Goal: Task Accomplishment & Management: Manage account settings

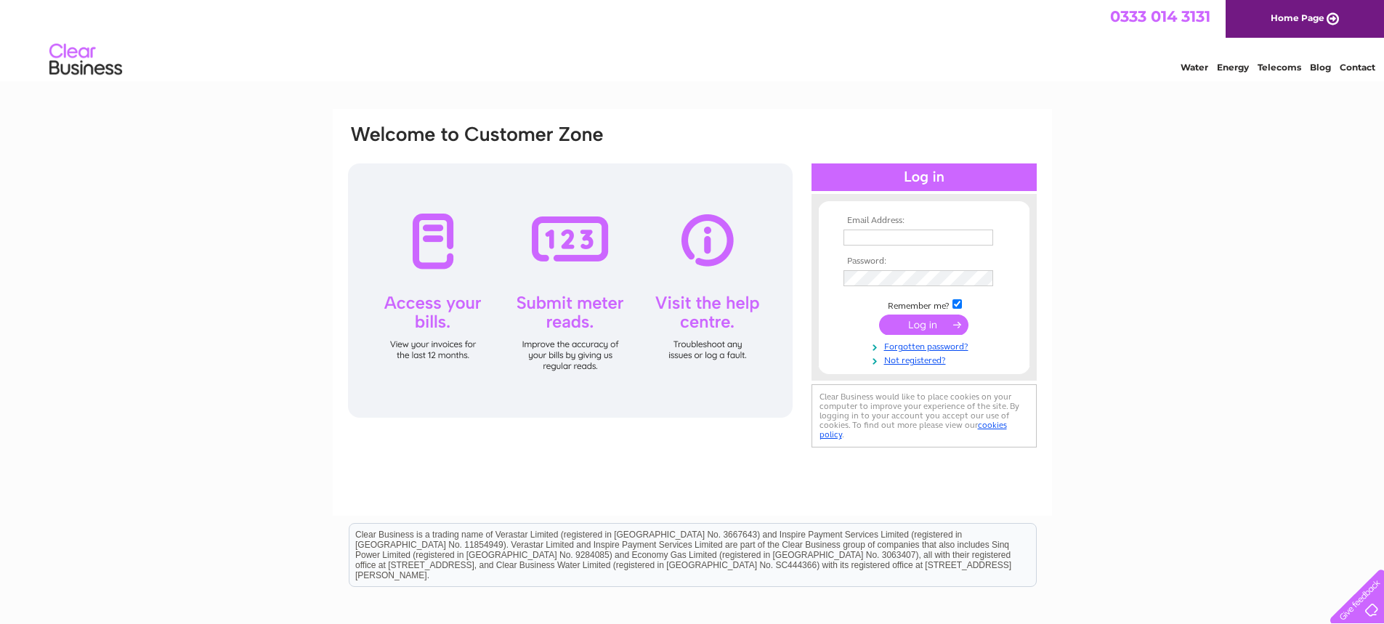
type input "burgersplus@tiscali.co.uk"
click at [931, 321] on input "submit" at bounding box center [923, 325] width 89 height 20
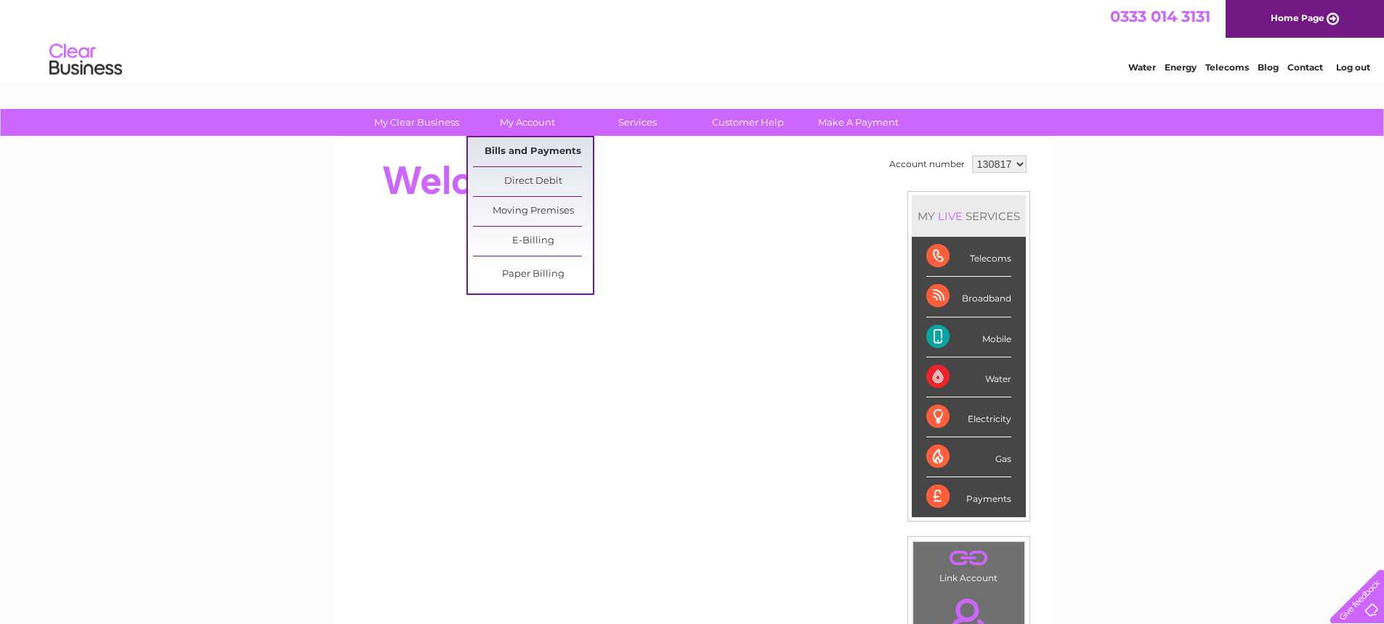
click at [537, 151] on link "Bills and Payments" at bounding box center [533, 151] width 120 height 29
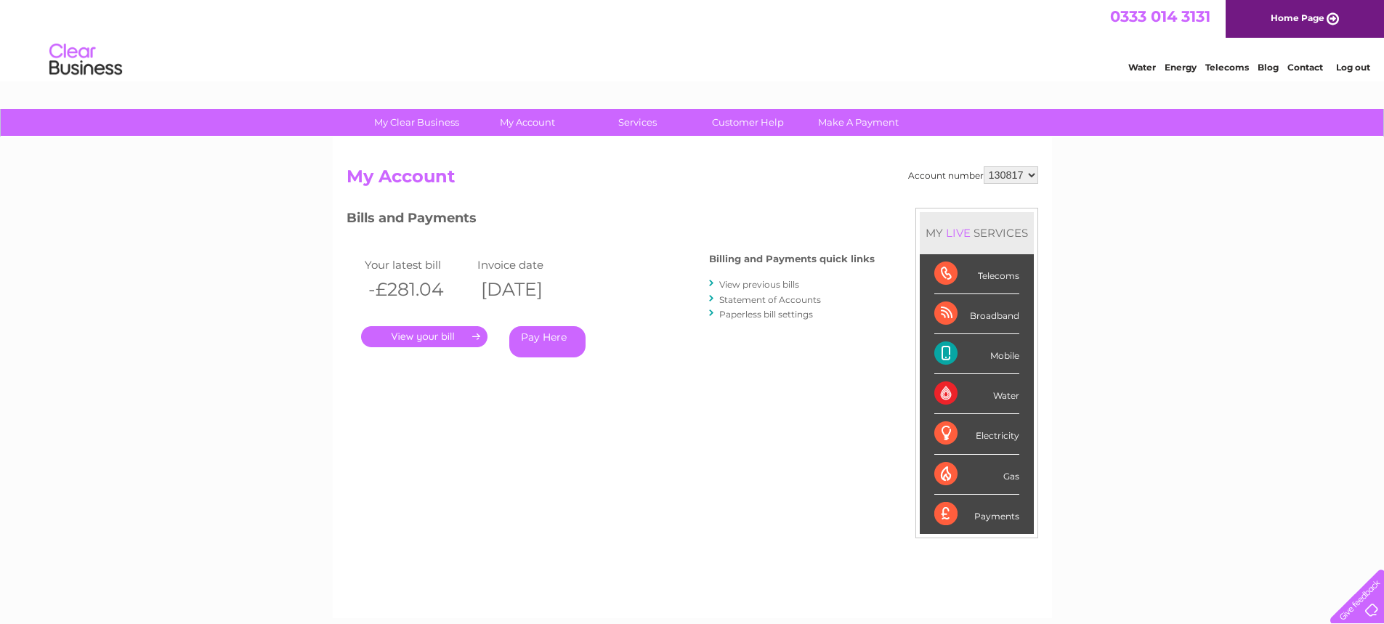
click at [442, 336] on link "." at bounding box center [424, 336] width 126 height 21
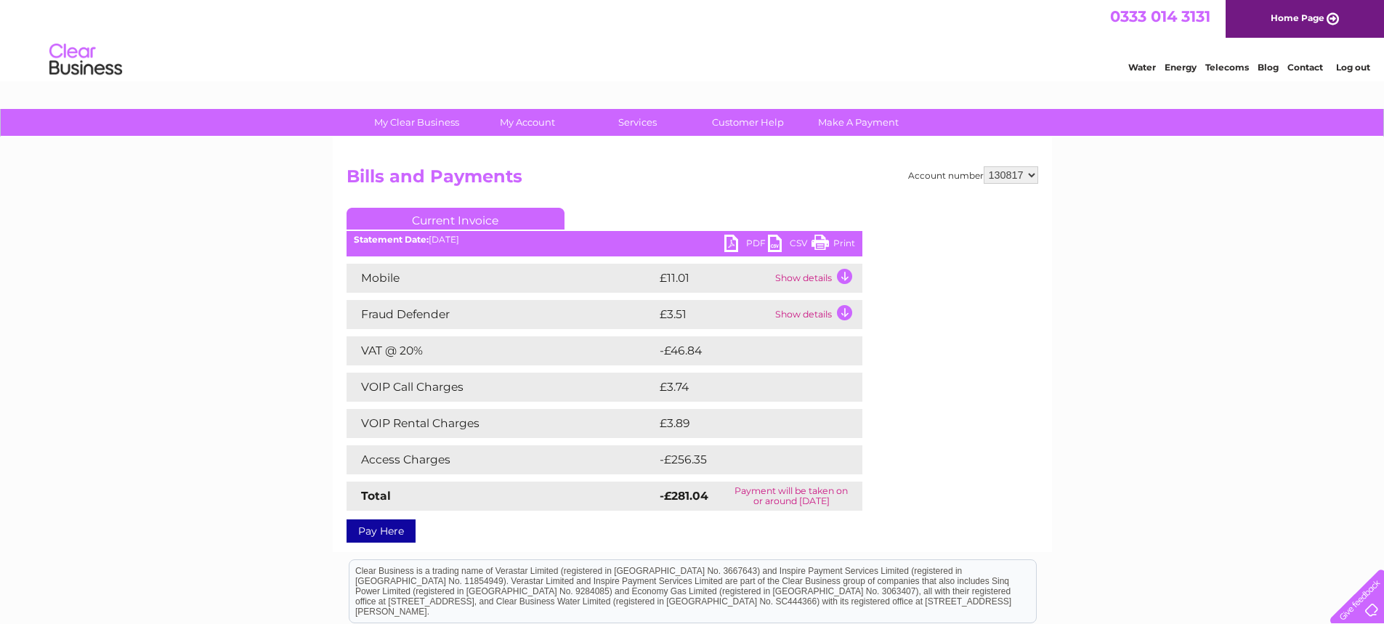
click at [775, 238] on link "CSV" at bounding box center [790, 245] width 44 height 21
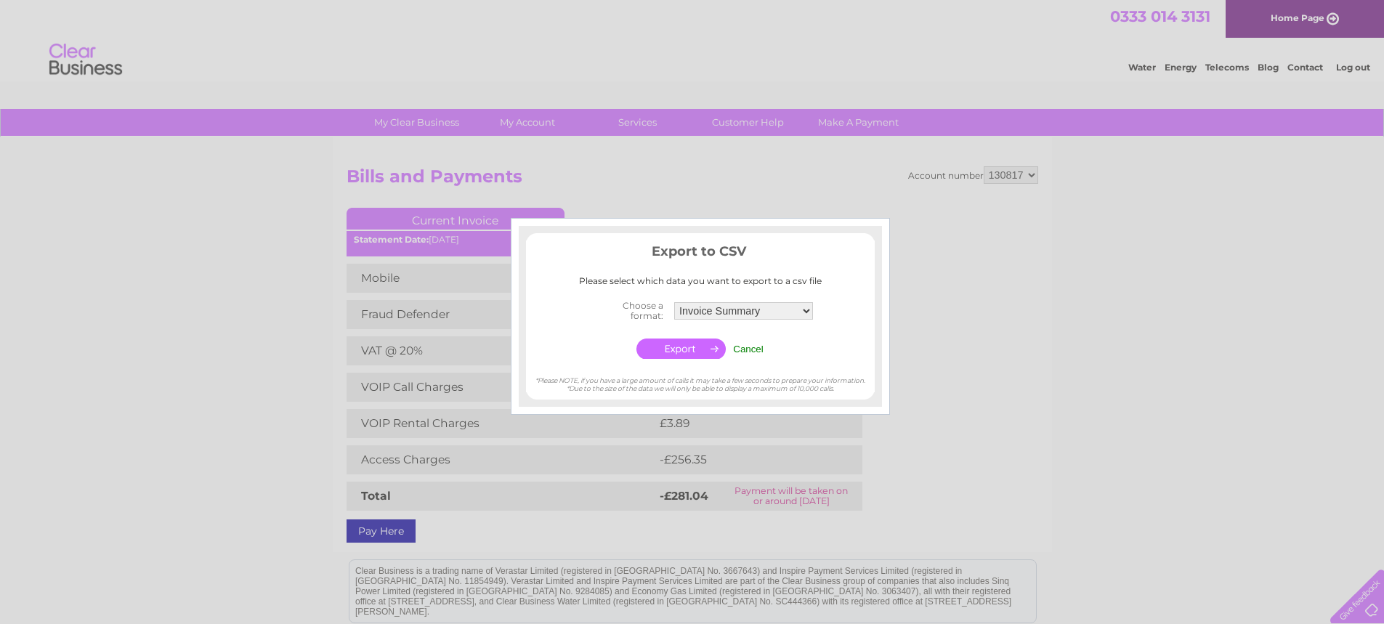
click at [1080, 232] on div at bounding box center [692, 312] width 1384 height 624
click at [746, 347] on input "Cancel" at bounding box center [748, 349] width 31 height 11
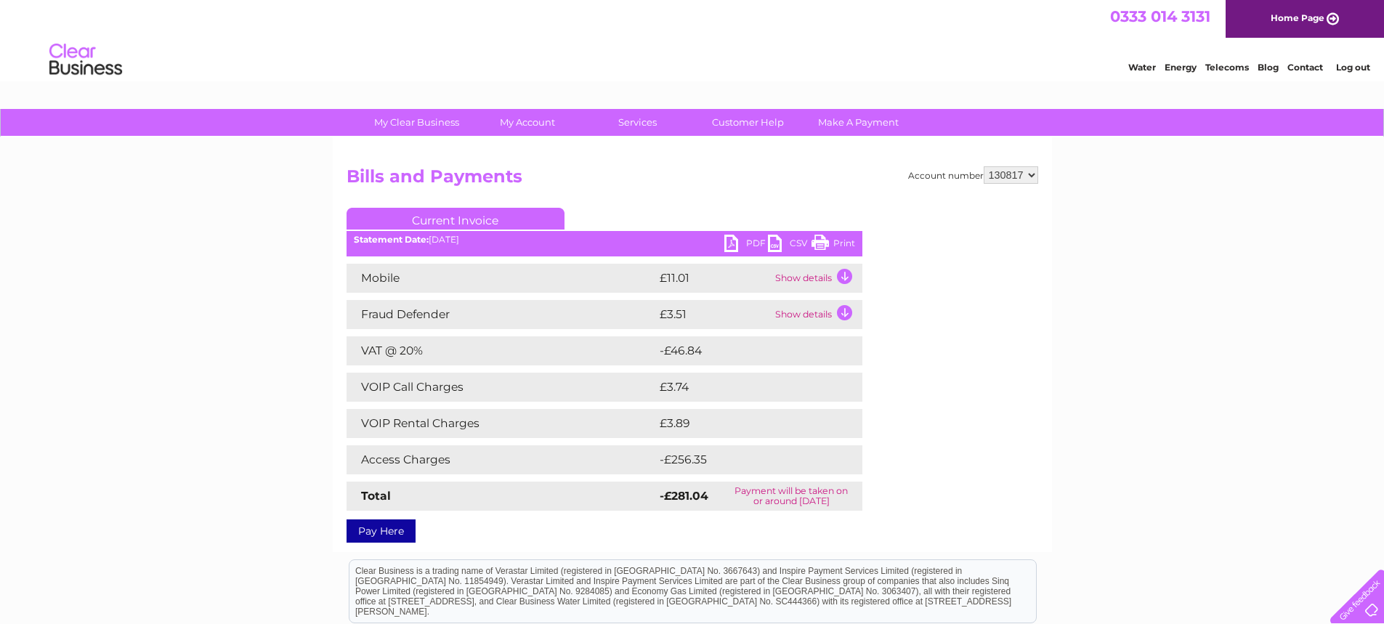
click at [735, 242] on link "PDF" at bounding box center [746, 245] width 44 height 21
